Goal: Find specific page/section: Find specific page/section

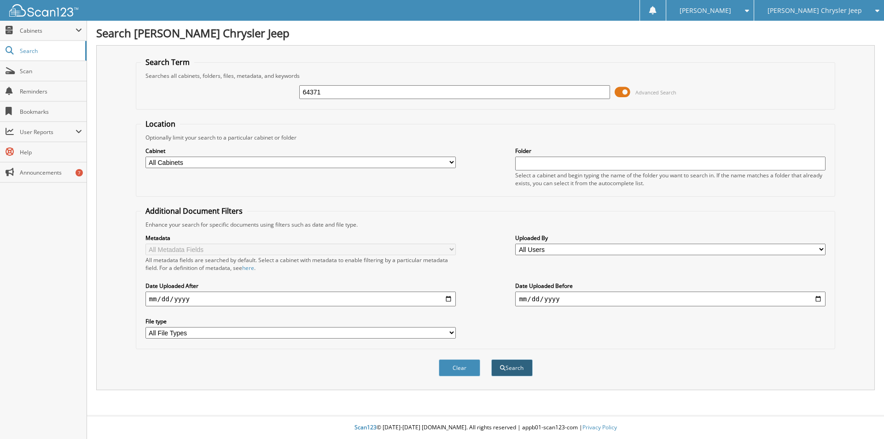
type input "64371"
click at [520, 367] on button "Search" at bounding box center [511, 367] width 41 height 17
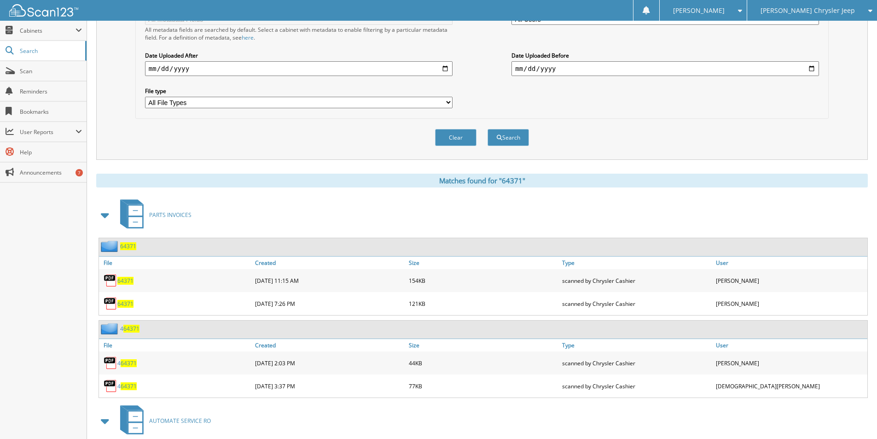
scroll to position [415, 0]
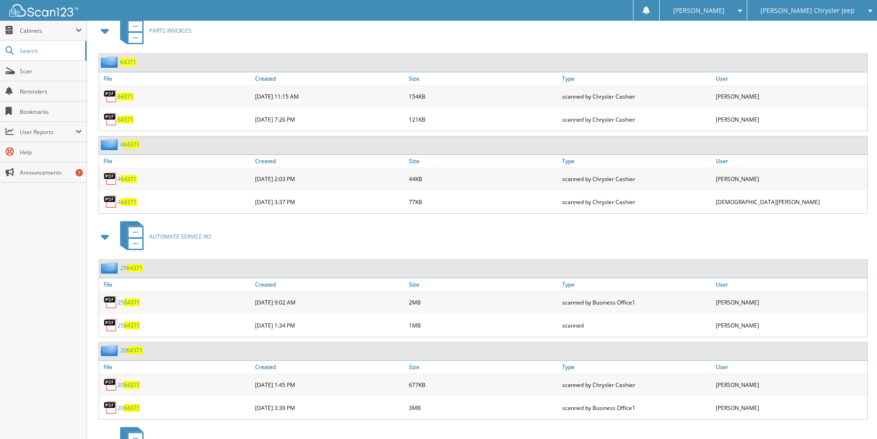
click at [134, 302] on span "64371" at bounding box center [132, 302] width 16 height 8
click at [128, 323] on span "64371" at bounding box center [132, 325] width 16 height 8
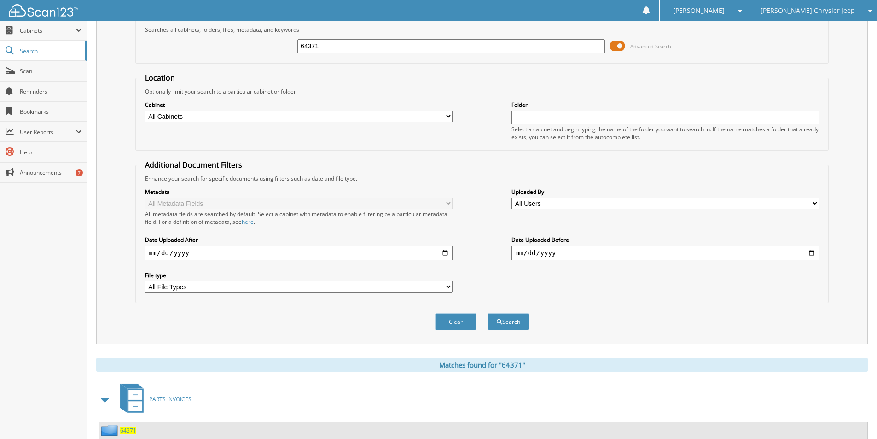
scroll to position [0, 0]
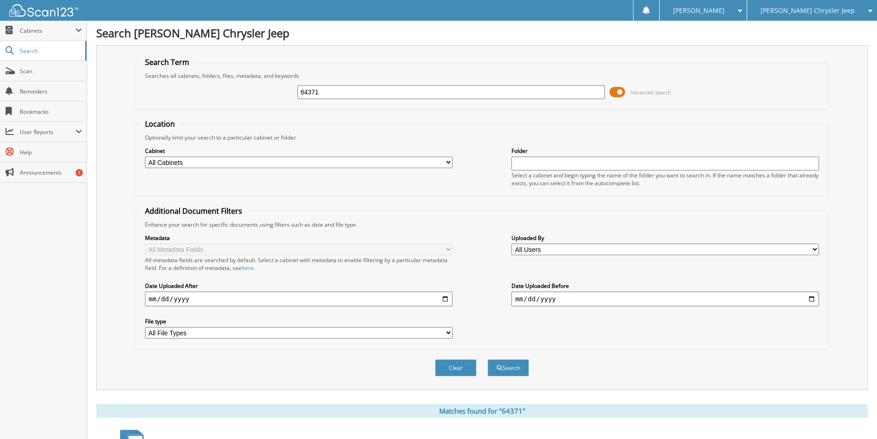
drag, startPoint x: 327, startPoint y: 93, endPoint x: 111, endPoint y: 26, distance: 227.0
type input "65161"
click at [506, 366] on button "Search" at bounding box center [508, 367] width 41 height 17
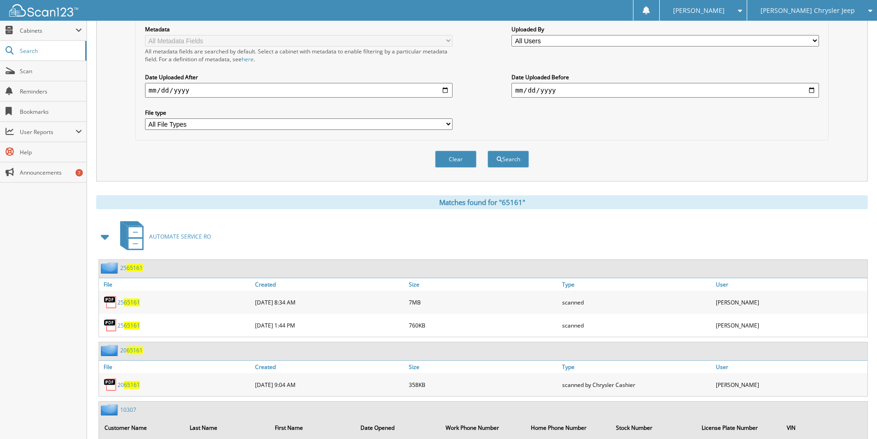
scroll to position [276, 0]
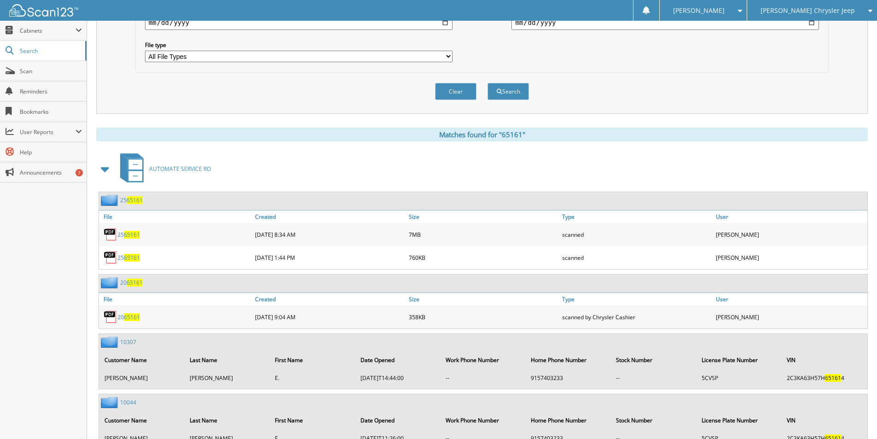
click at [129, 233] on span "65161" at bounding box center [132, 235] width 16 height 8
click at [742, 14] on div "[PERSON_NAME]" at bounding box center [704, 10] width 78 height 21
click at [130, 233] on span "65161" at bounding box center [132, 235] width 16 height 8
click at [129, 257] on span "65161" at bounding box center [132, 258] width 16 height 8
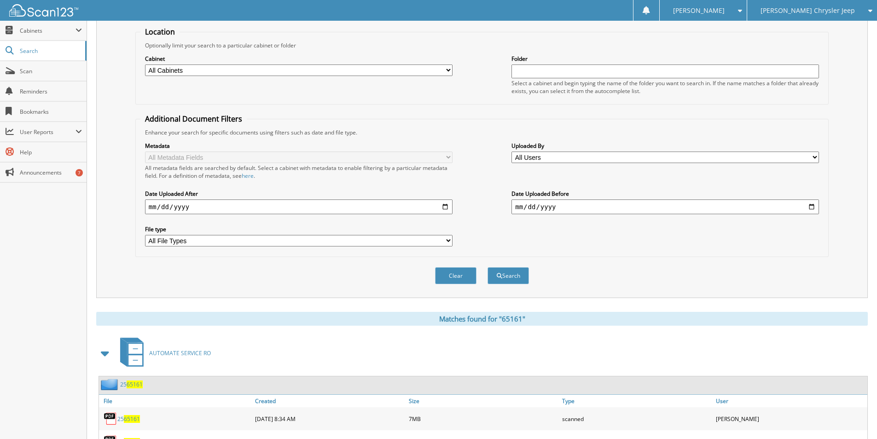
scroll to position [0, 0]
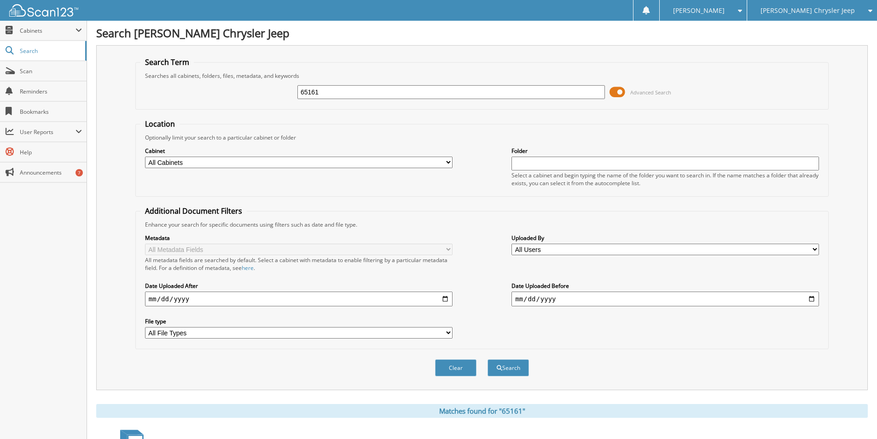
click at [742, 13] on span at bounding box center [738, 10] width 9 height 6
click at [742, 41] on link "Logout" at bounding box center [703, 45] width 87 height 16
